Goal: Transaction & Acquisition: Purchase product/service

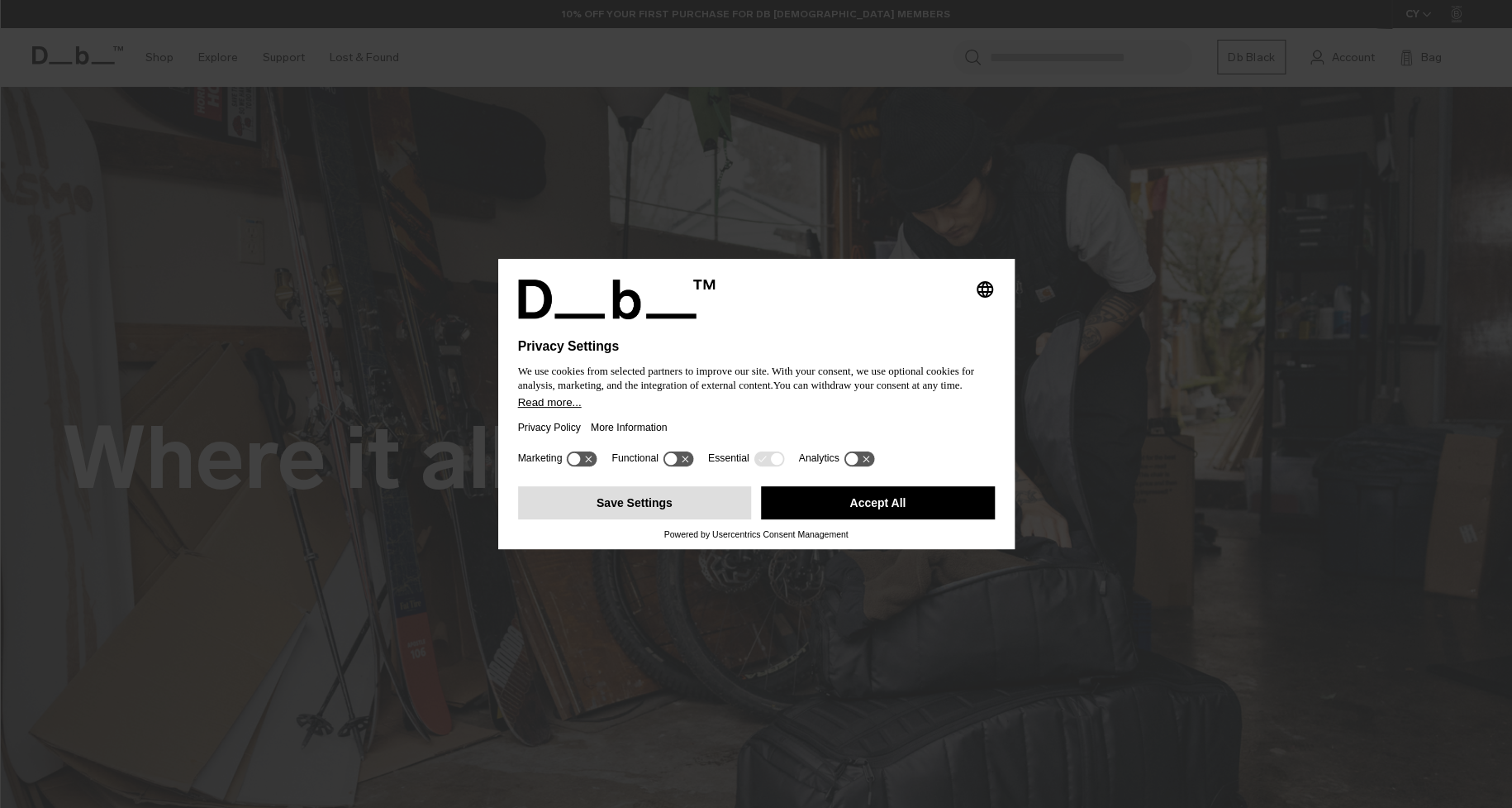
click at [656, 503] on button "Save Settings" at bounding box center [635, 502] width 234 height 33
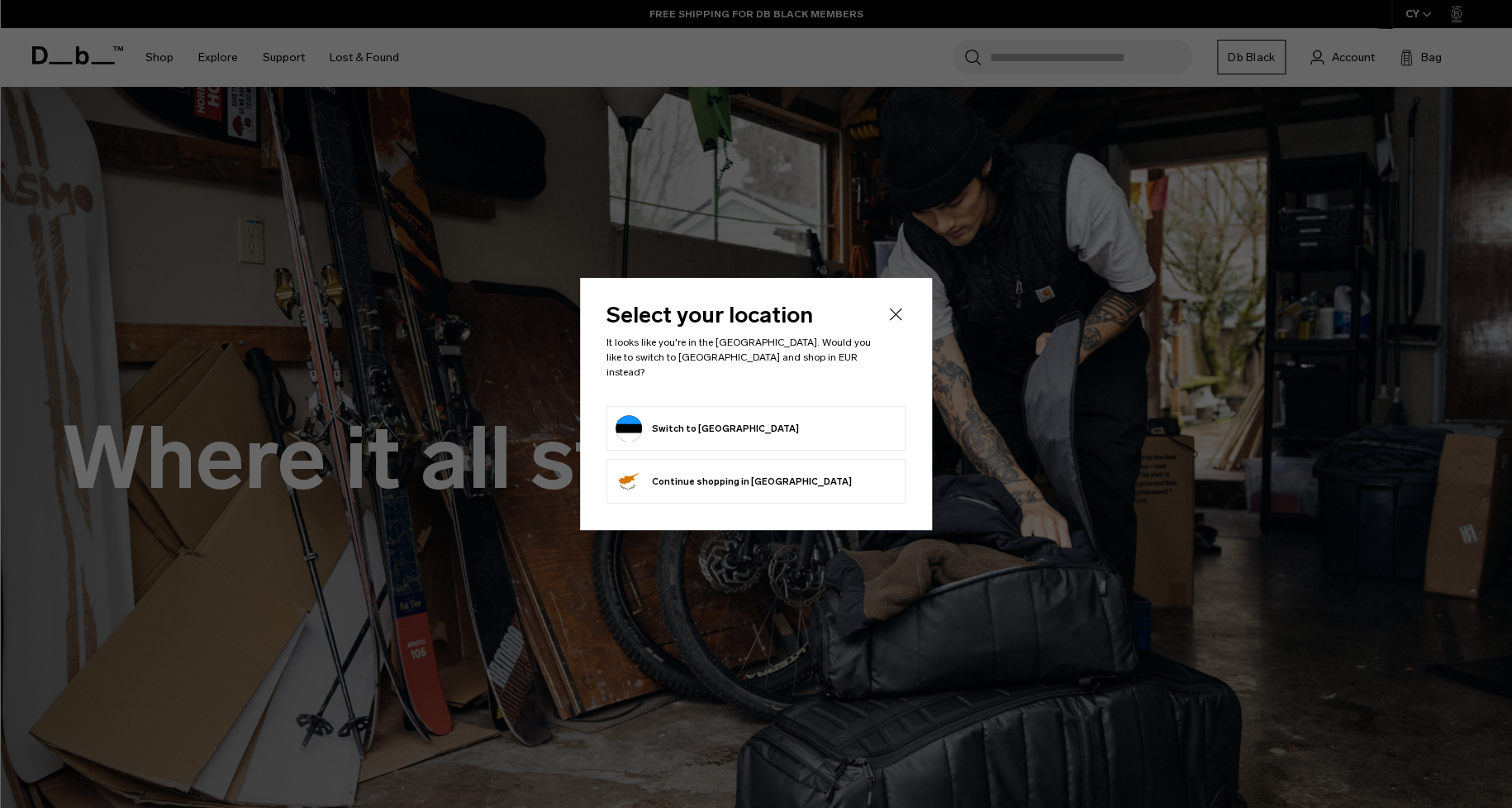
click at [725, 422] on form "Switch to Estonia" at bounding box center [755, 428] width 281 height 26
click at [646, 418] on button "Switch to Estonia" at bounding box center [706, 428] width 183 height 26
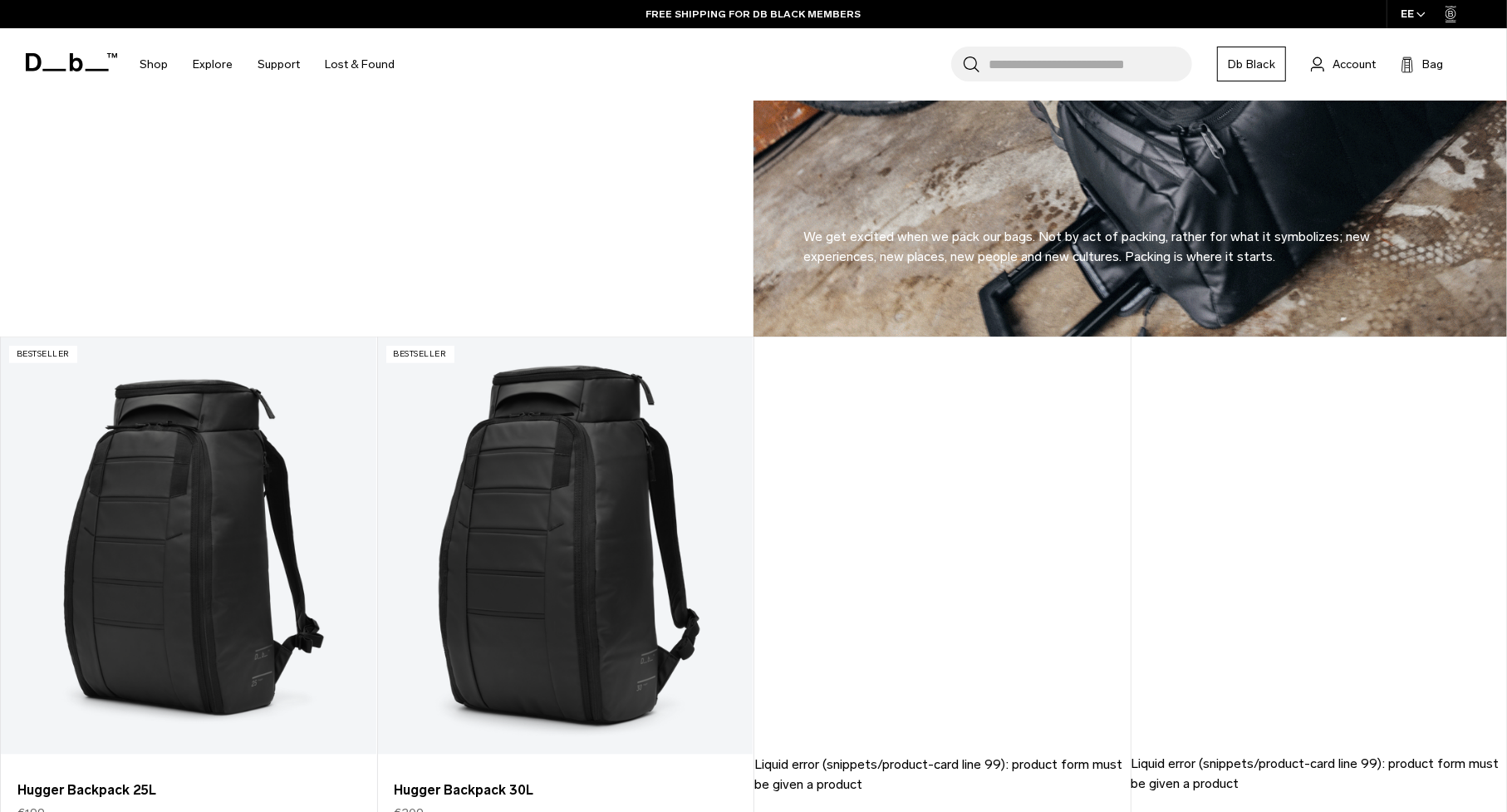
scroll to position [1496, 0]
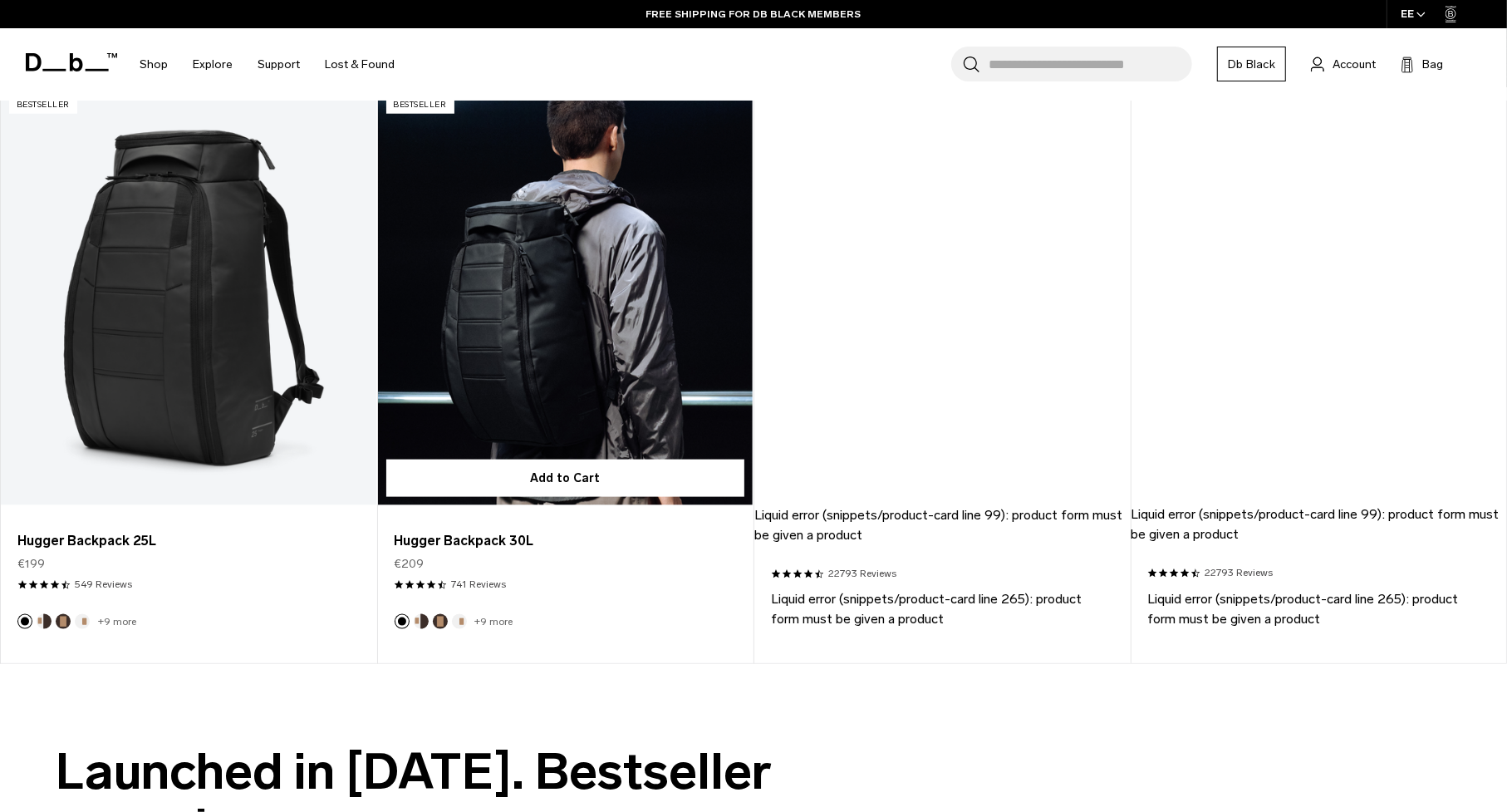
click at [507, 329] on link "Hugger Backpack 30L" at bounding box center [566, 296] width 376 height 417
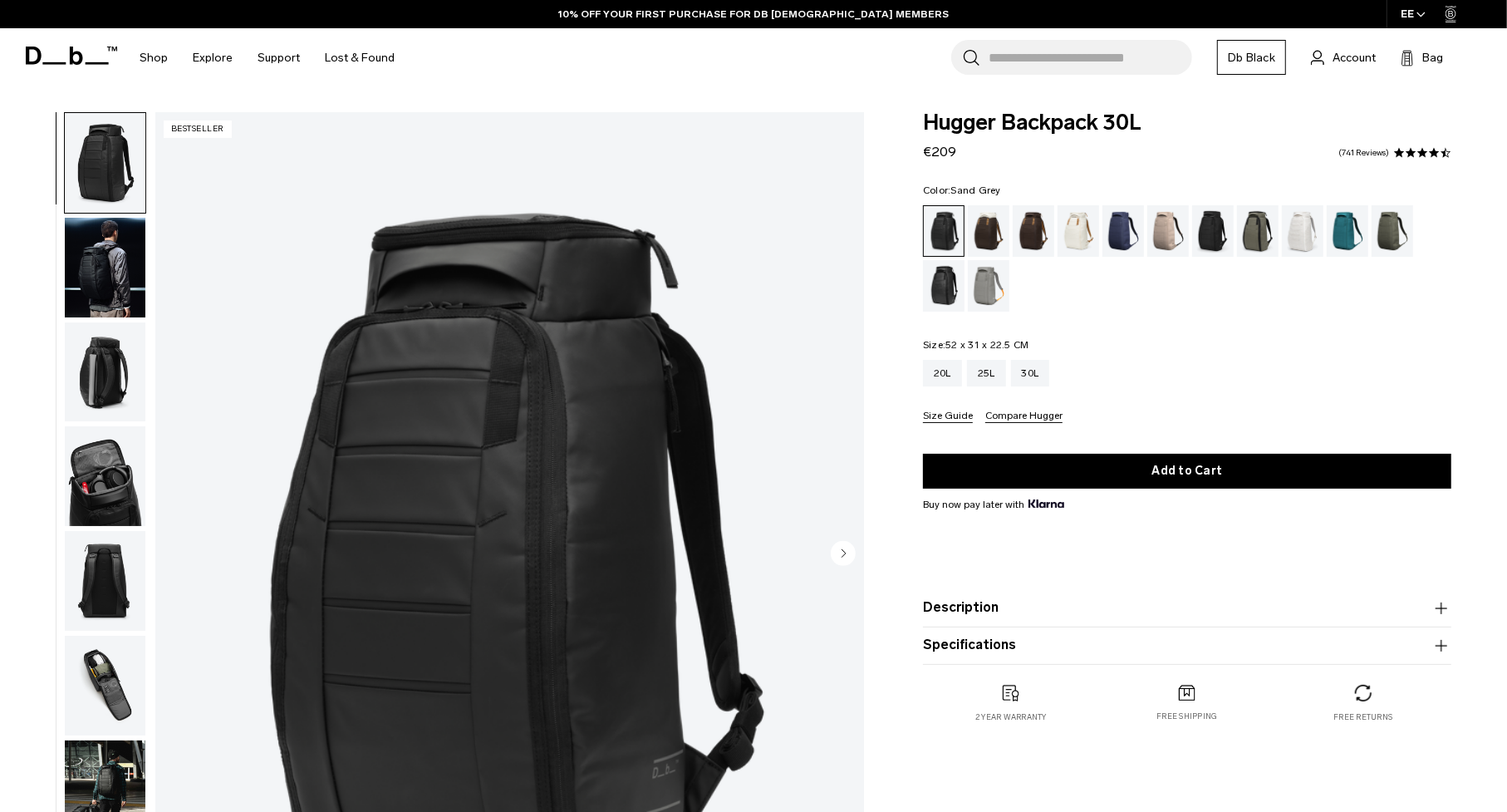
click at [989, 287] on div "Sand Grey" at bounding box center [989, 285] width 42 height 52
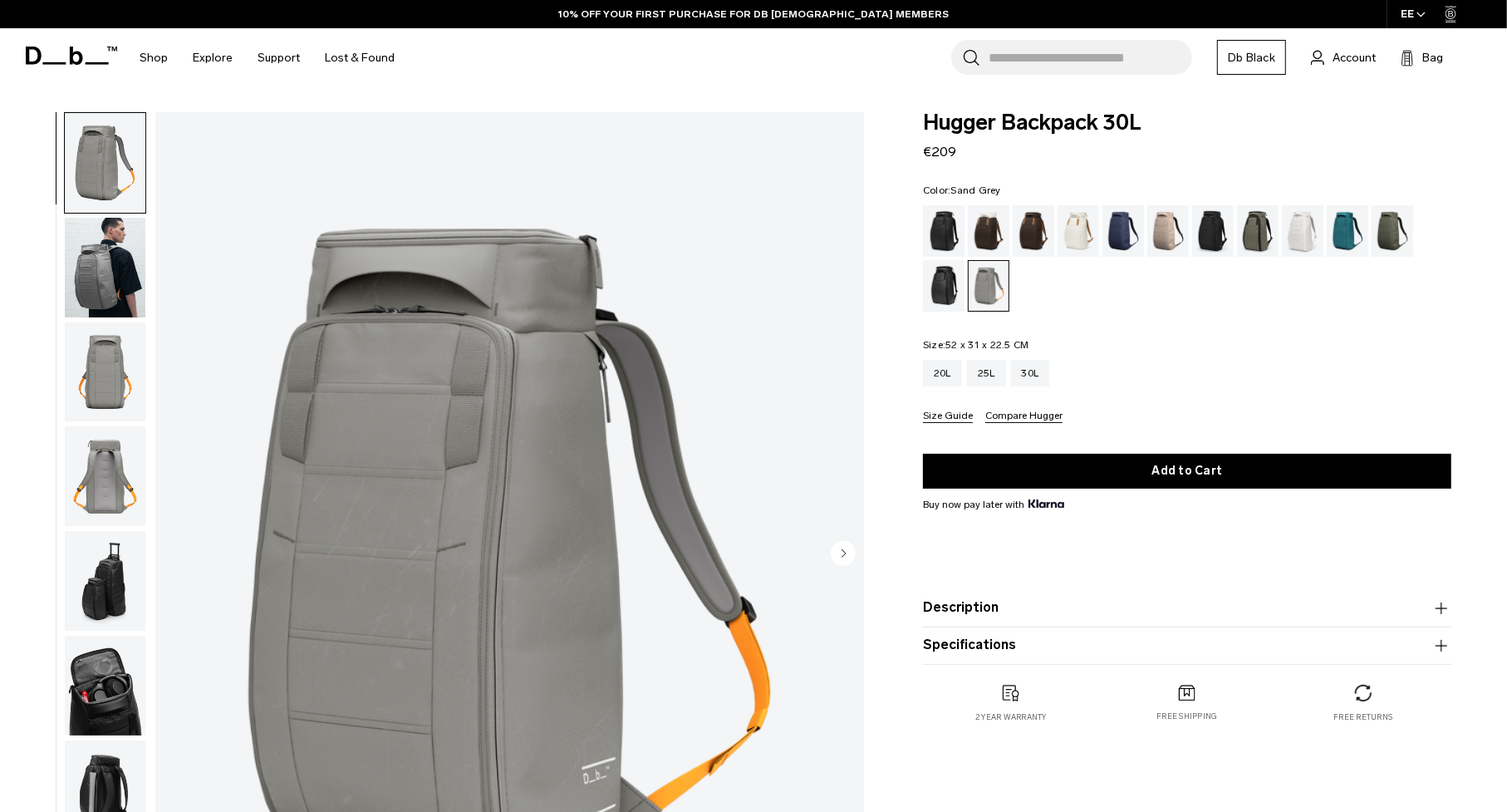
click at [103, 259] on img "button" at bounding box center [105, 267] width 80 height 100
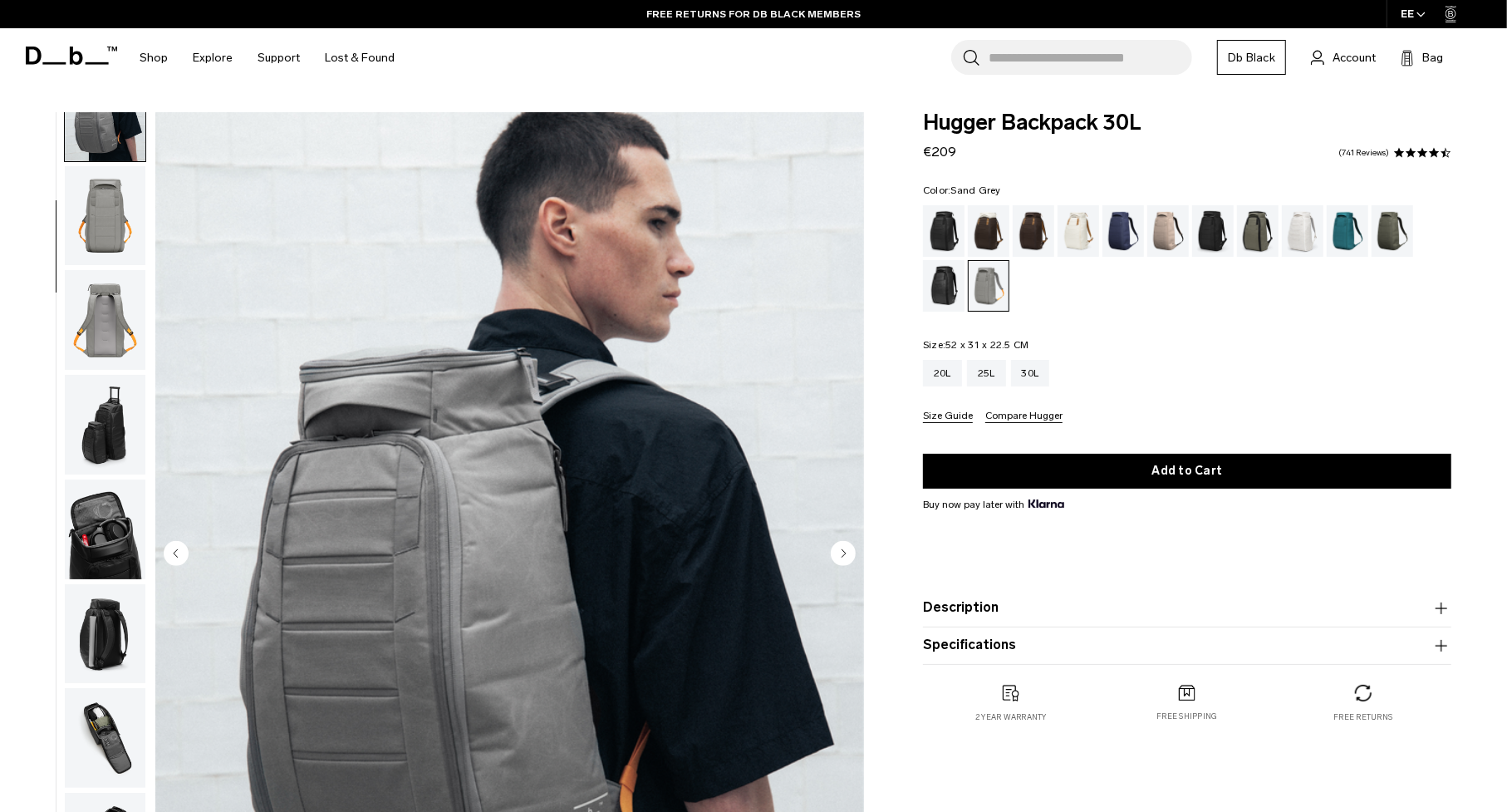
click at [100, 341] on img "button" at bounding box center [105, 320] width 80 height 100
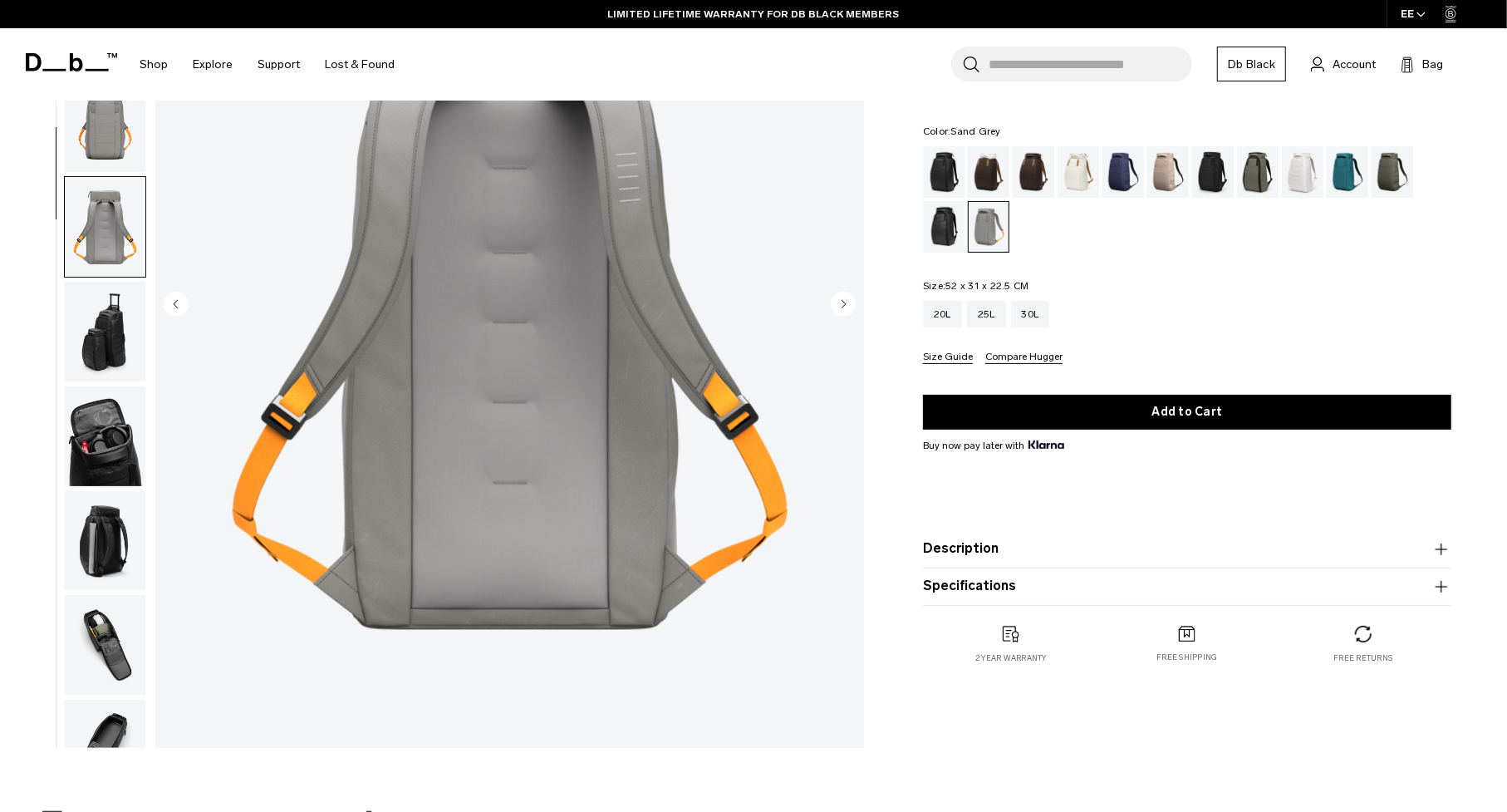
click at [101, 143] on img "button" at bounding box center [105, 123] width 80 height 100
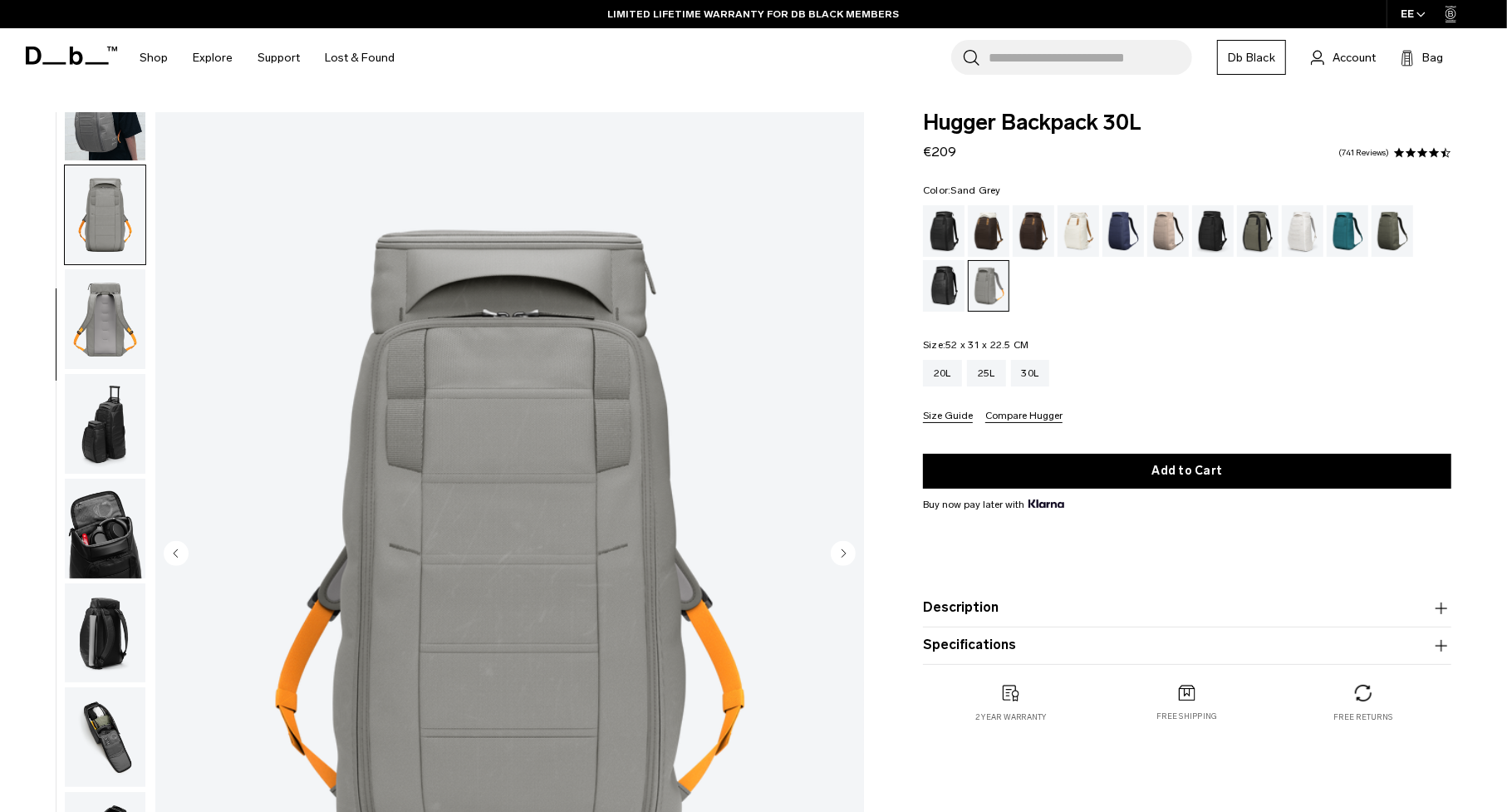
click at [111, 146] on img "button" at bounding box center [105, 110] width 80 height 100
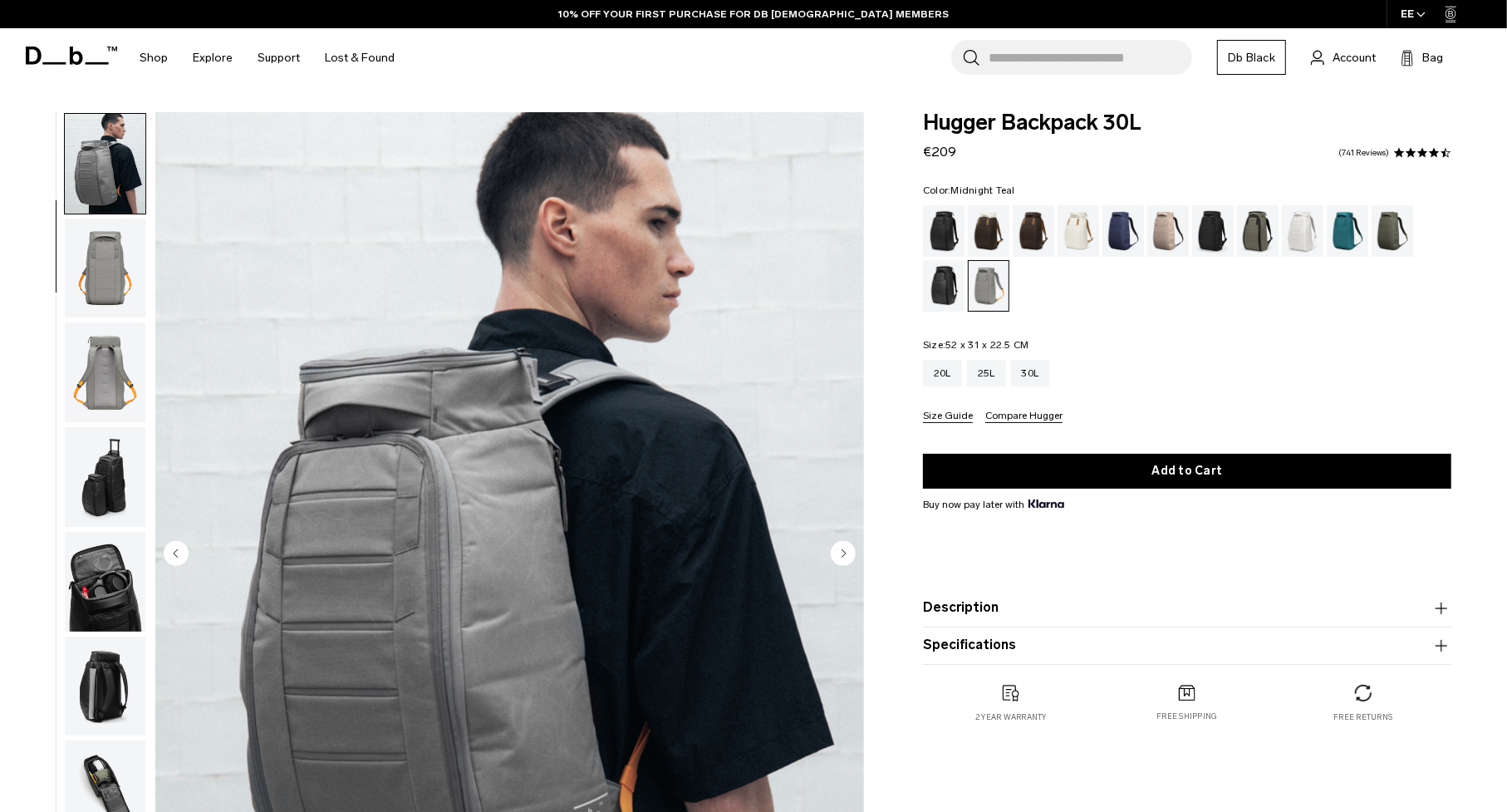
click at [1348, 230] on div "Midnight Teal" at bounding box center [1347, 230] width 42 height 52
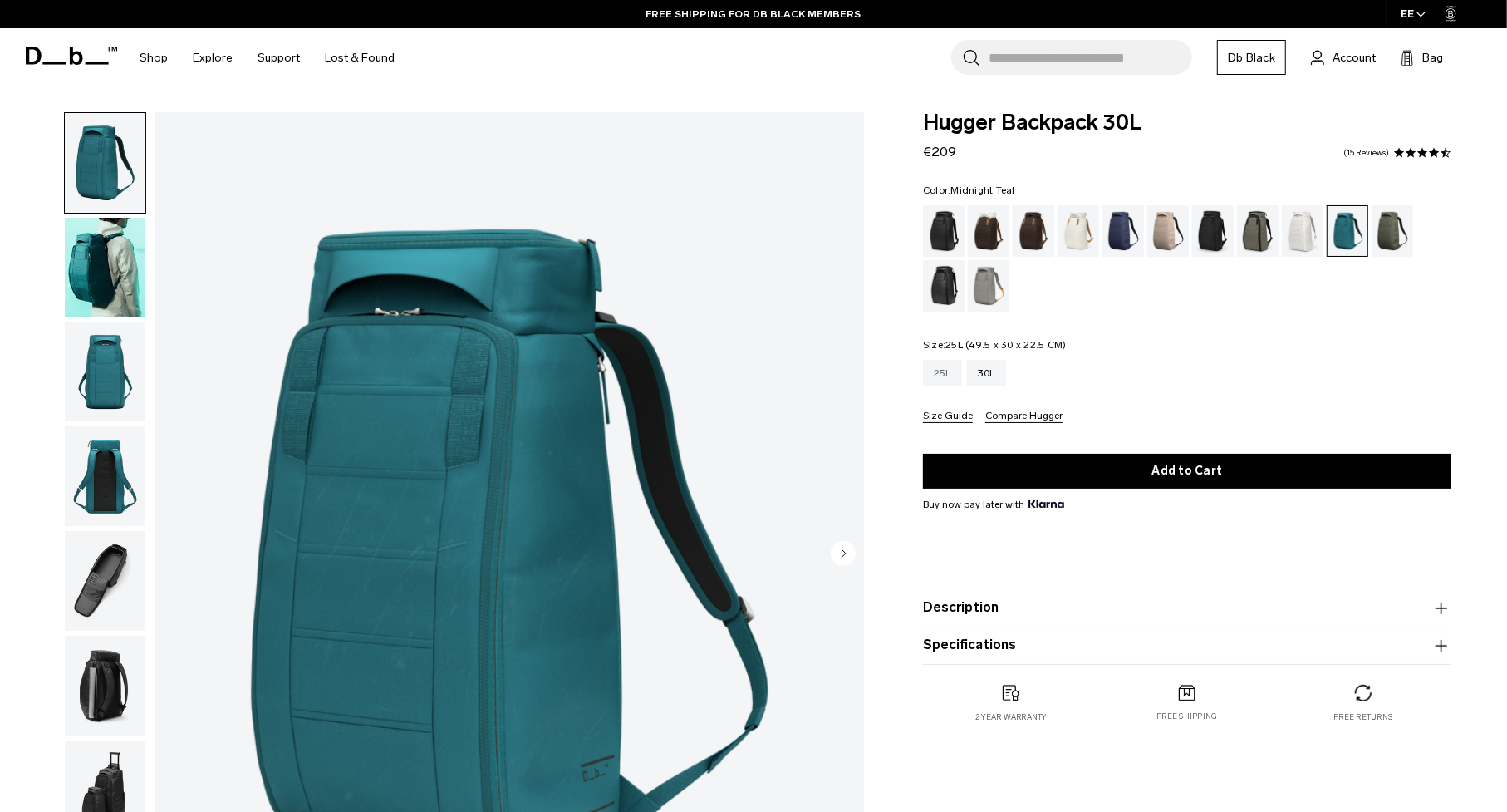
click at [943, 370] on div "25L" at bounding box center [941, 373] width 39 height 26
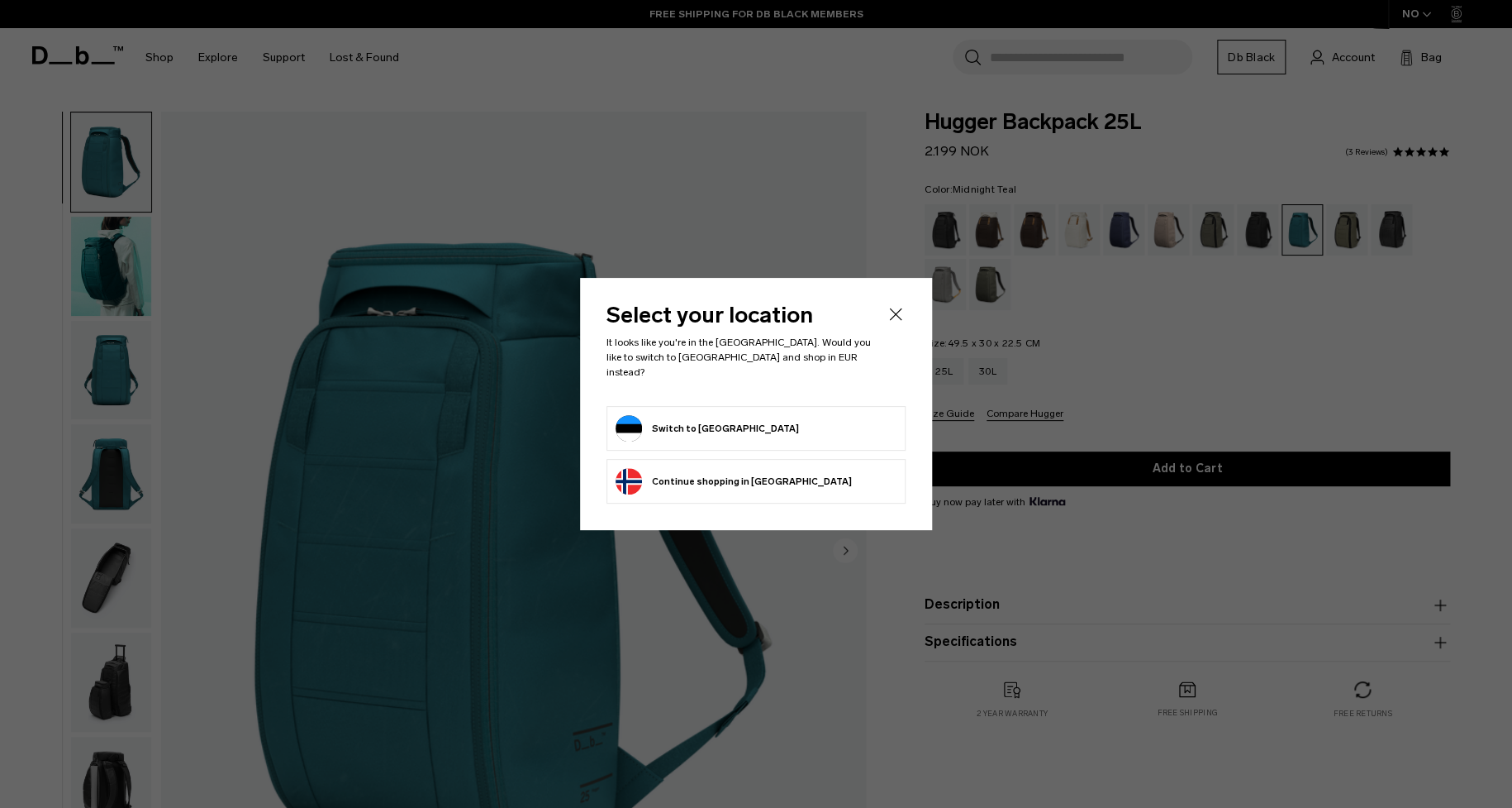
click at [890, 319] on icon "Close" at bounding box center [896, 313] width 12 height 12
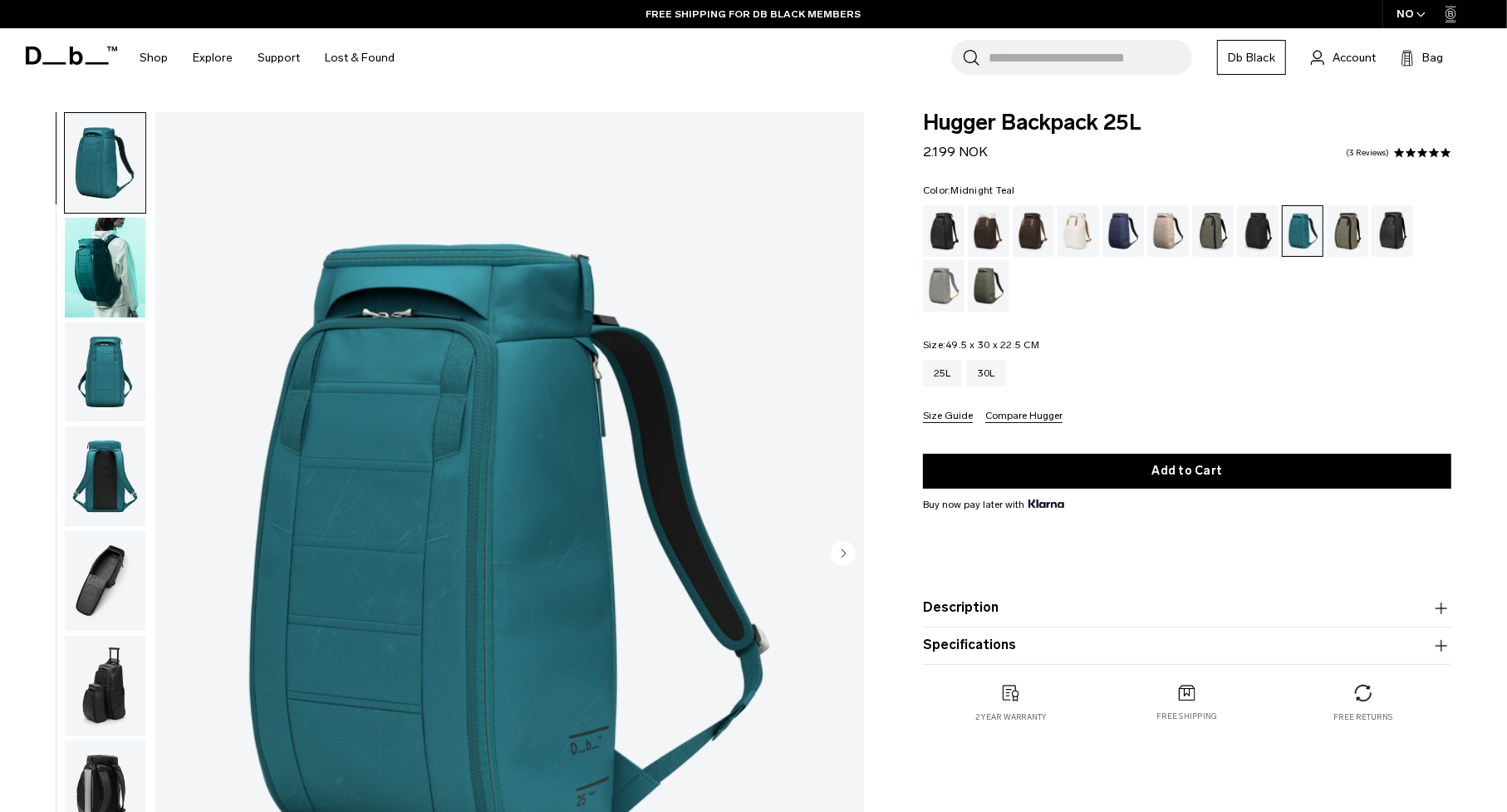
drag, startPoint x: 846, startPoint y: 358, endPoint x: 652, endPoint y: 355, distance: 194.0
drag, startPoint x: 629, startPoint y: 281, endPoint x: 645, endPoint y: 267, distance: 21.3
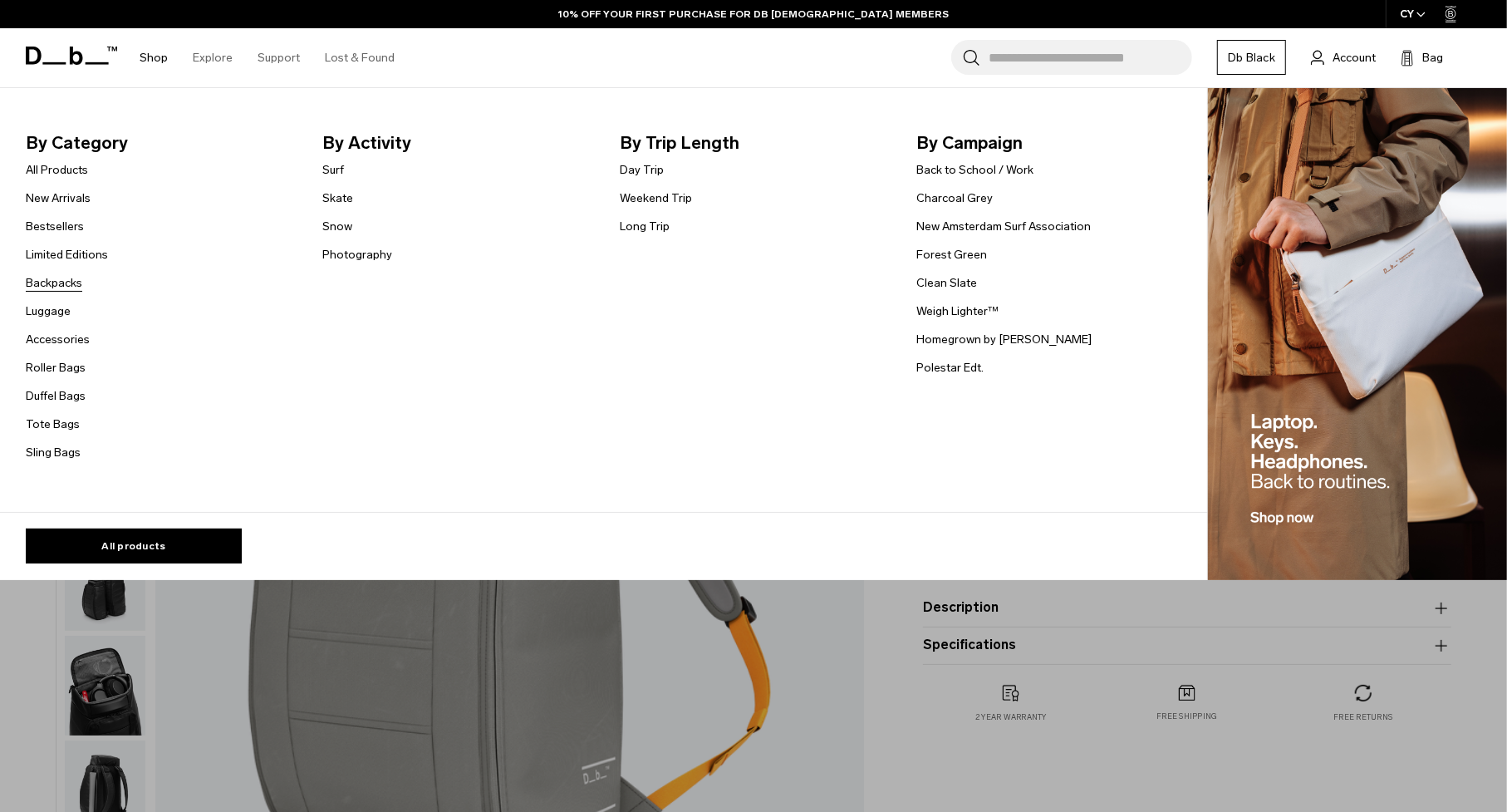
click at [68, 285] on link "Backpacks" at bounding box center [54, 282] width 57 height 17
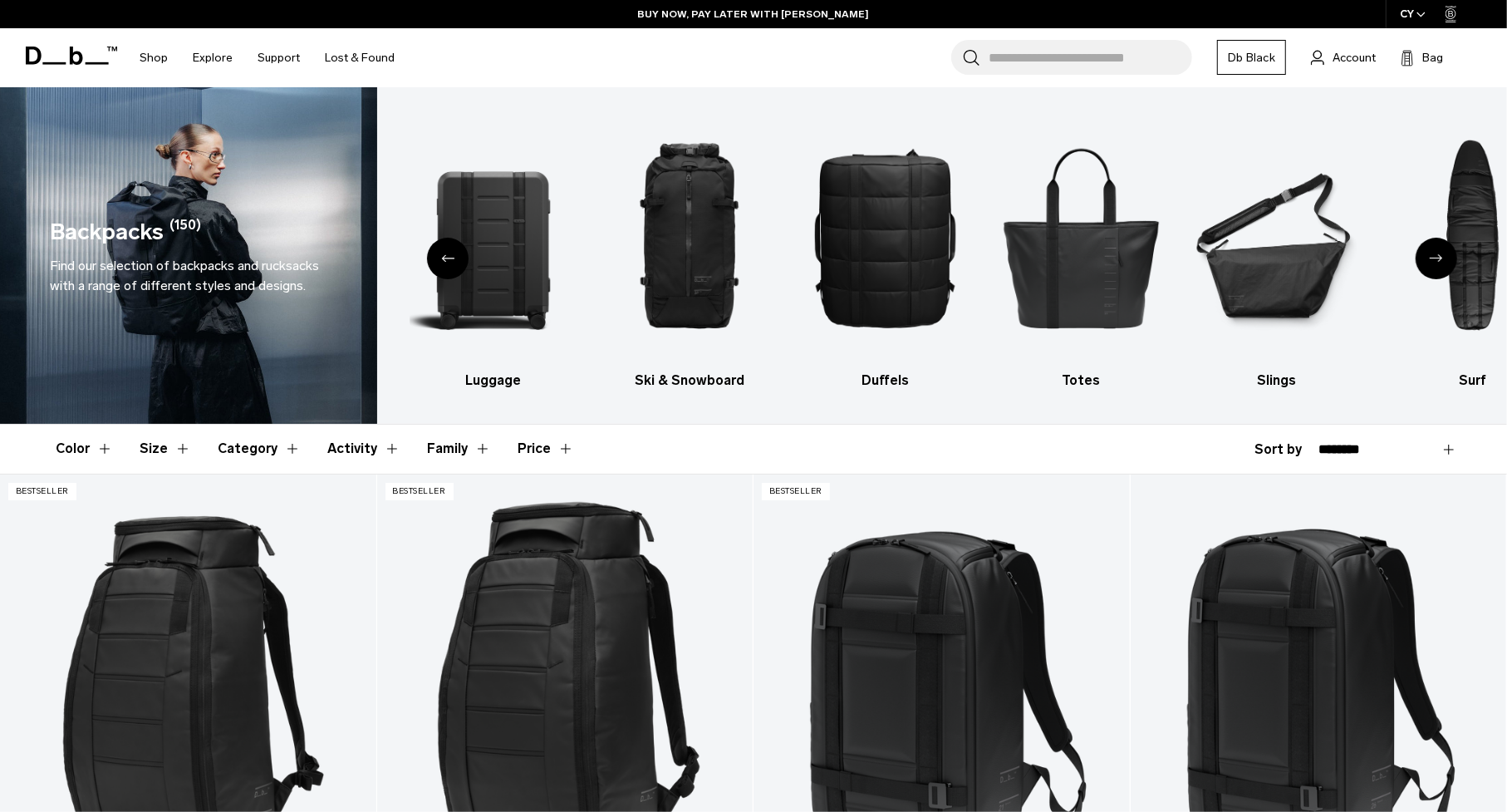
click at [1439, 261] on icon "Next slide" at bounding box center [1436, 258] width 13 height 8
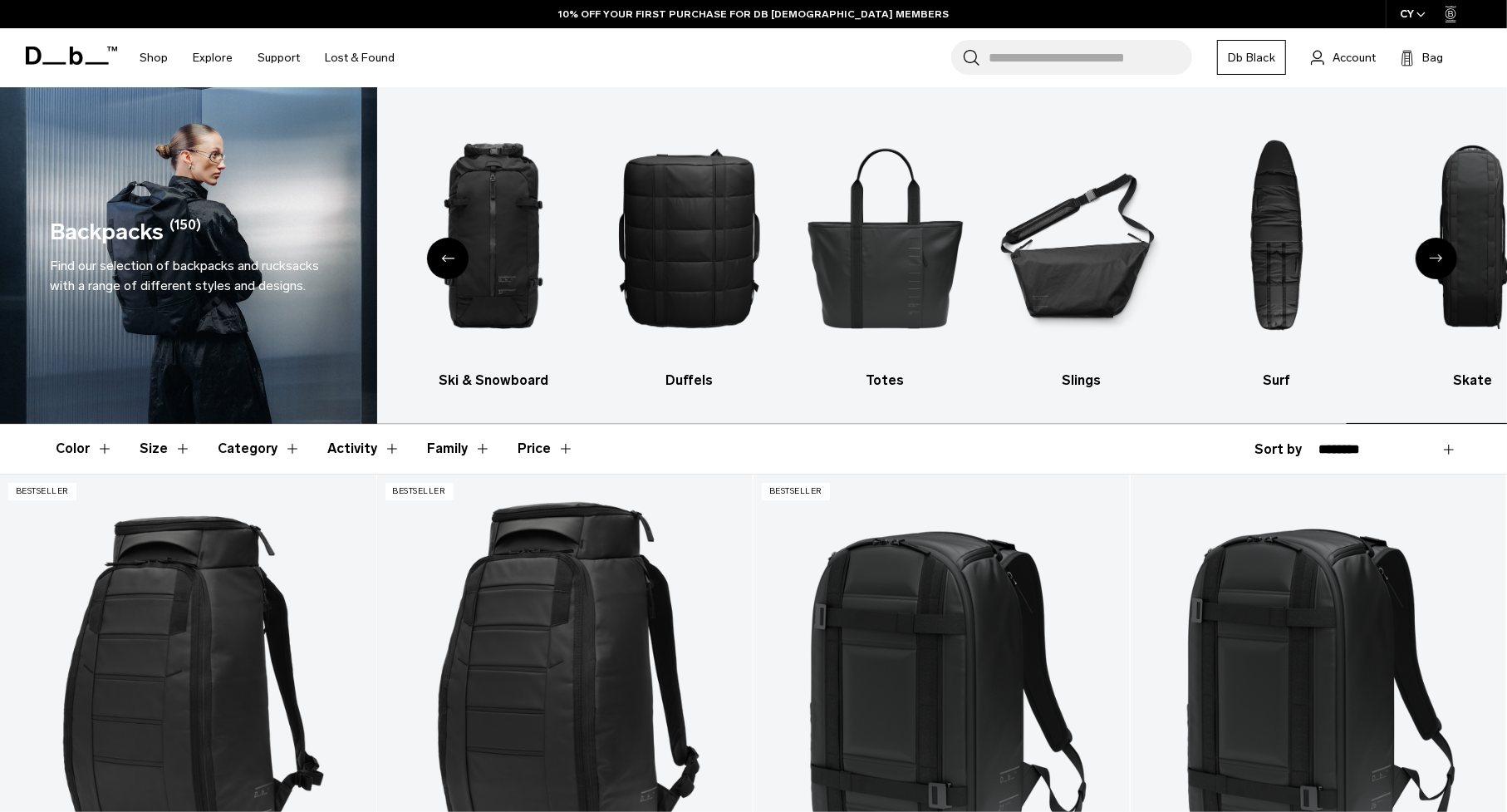
click at [181, 448] on button "Size" at bounding box center [165, 448] width 52 height 48
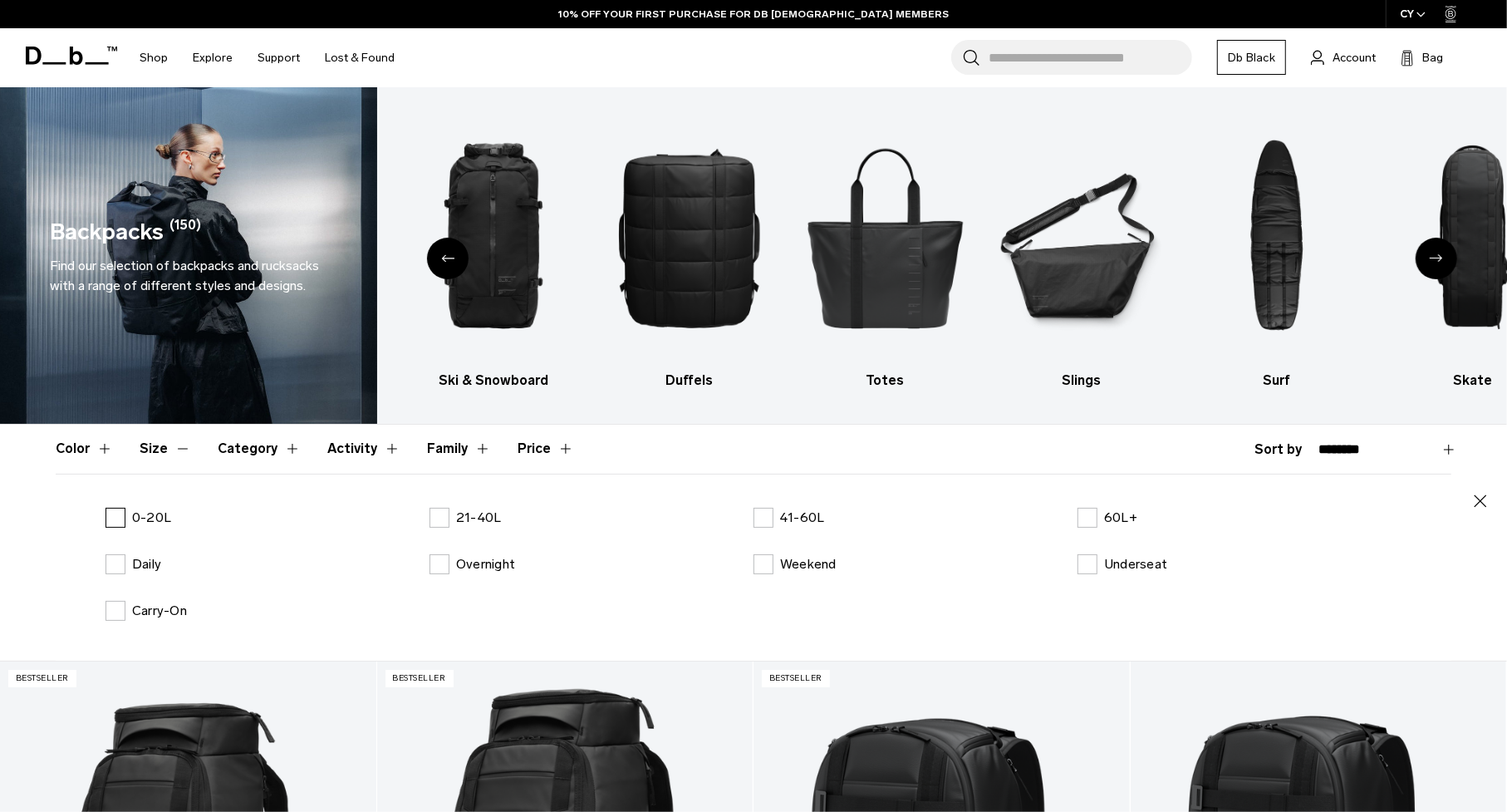
click at [128, 514] on label "0-20L" at bounding box center [139, 517] width 66 height 20
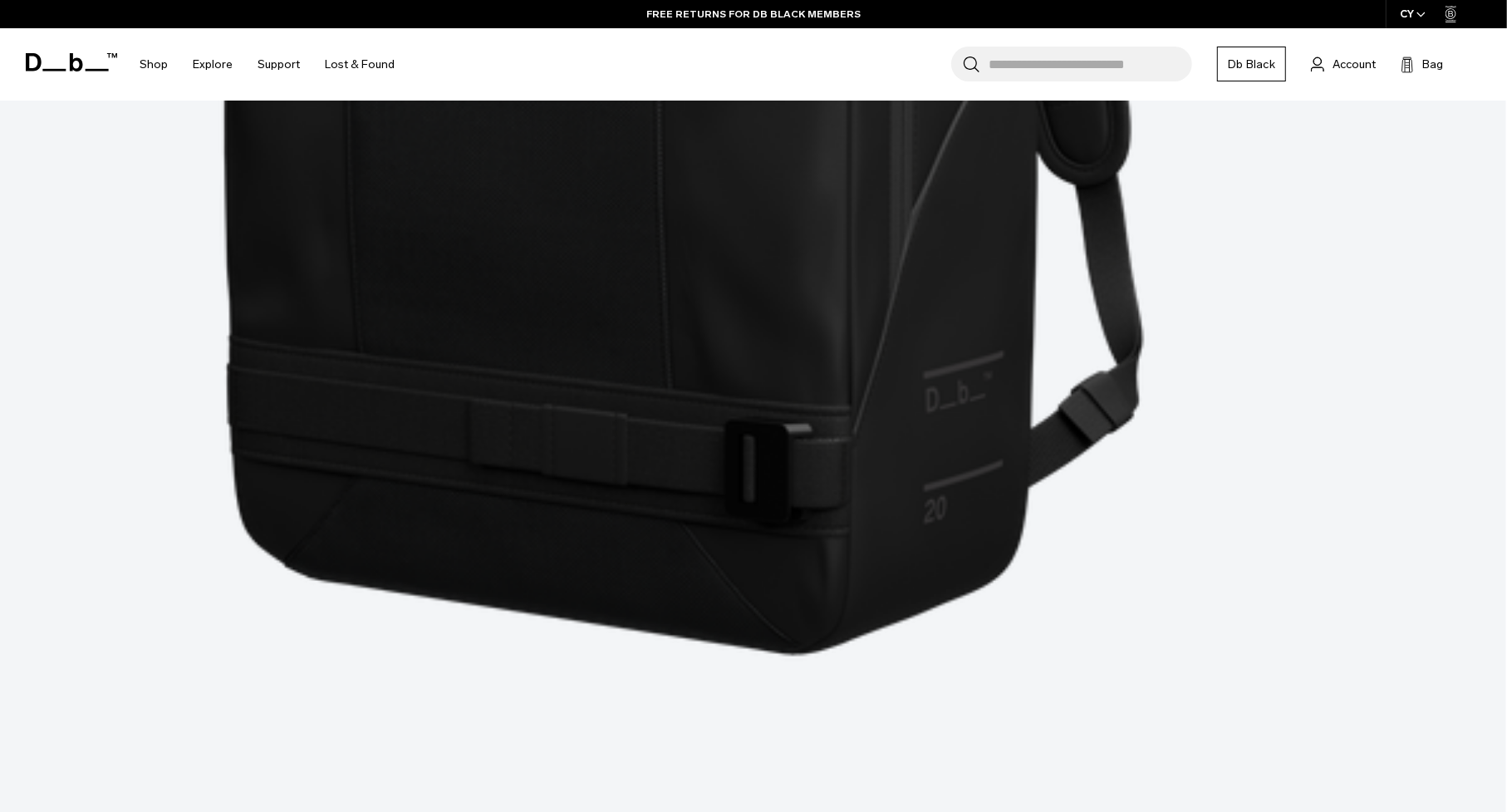
scroll to position [3240, 0]
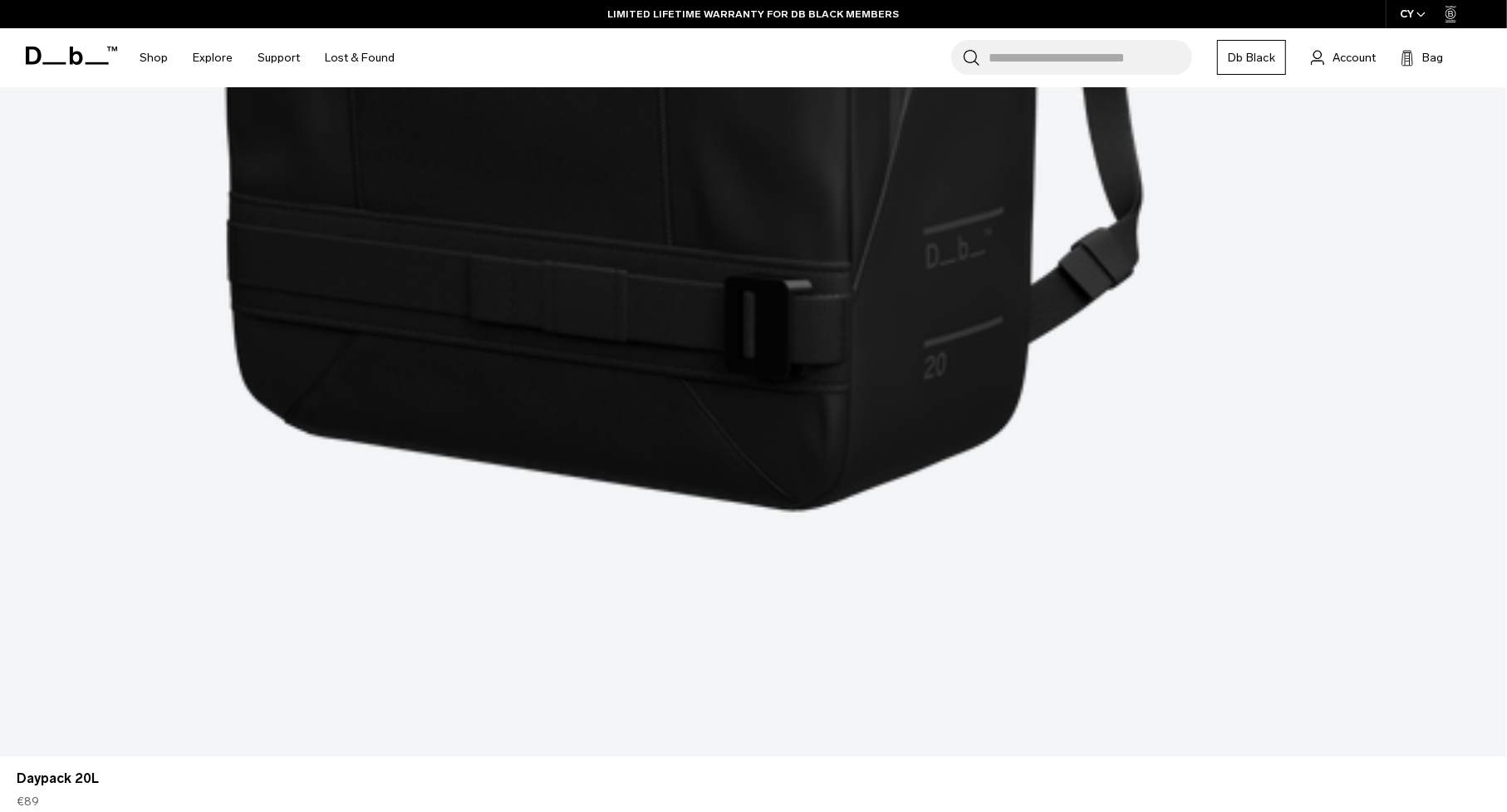
scroll to position [3052, 0]
